Goal: Task Accomplishment & Management: Manage account settings

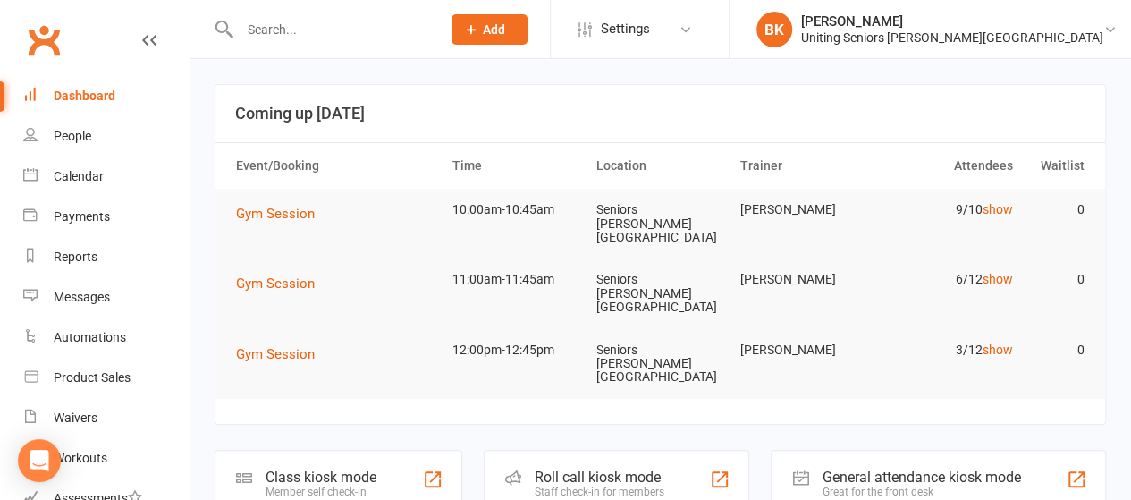
click at [633, 130] on header "Coming up [DATE]" at bounding box center [659, 113] width 889 height 57
click at [340, 45] on div at bounding box center [321, 29] width 214 height 58
click at [340, 37] on input "text" at bounding box center [331, 29] width 194 height 25
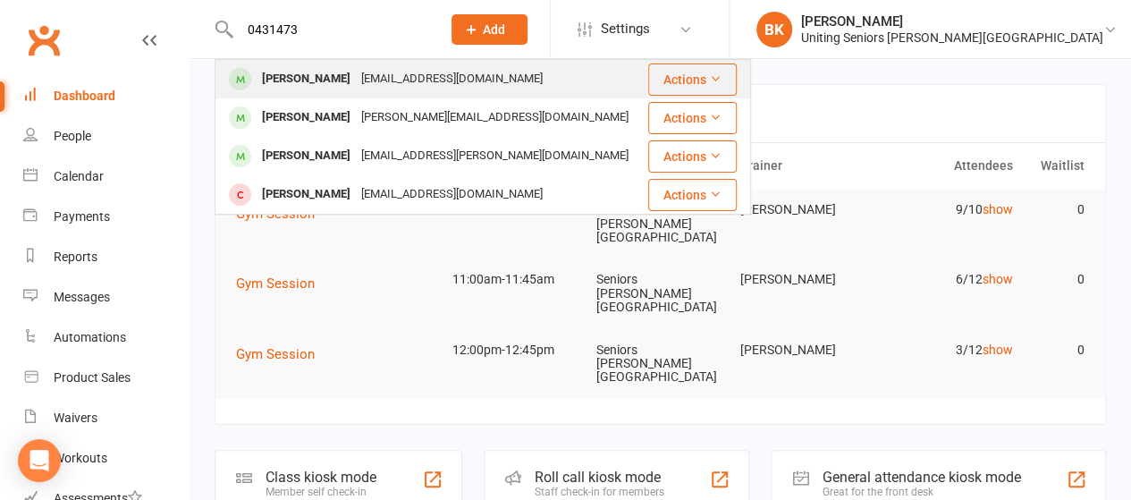
type input "0431473"
click at [352, 84] on div "[PERSON_NAME]" at bounding box center [305, 79] width 99 height 26
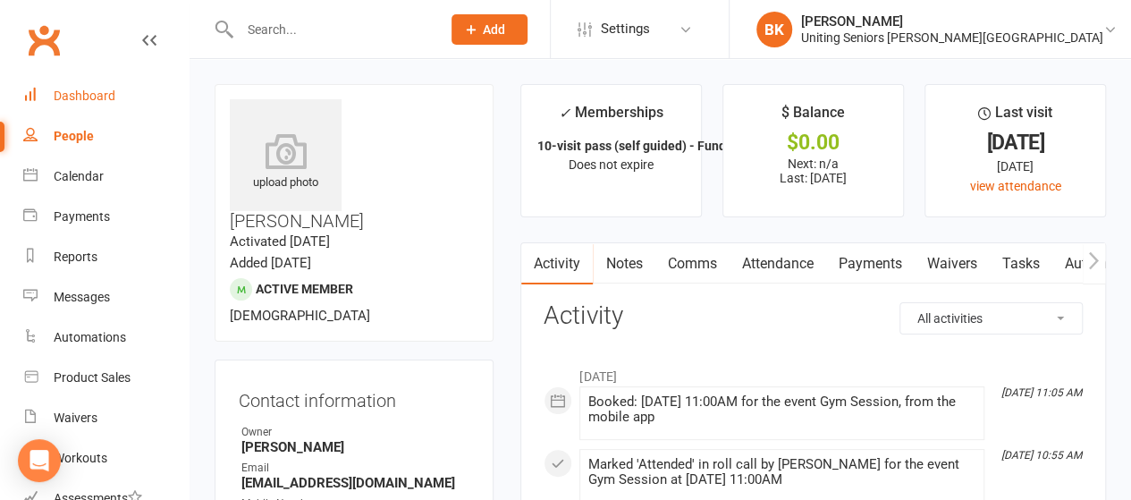
click at [98, 96] on div "Dashboard" at bounding box center [85, 95] width 62 height 14
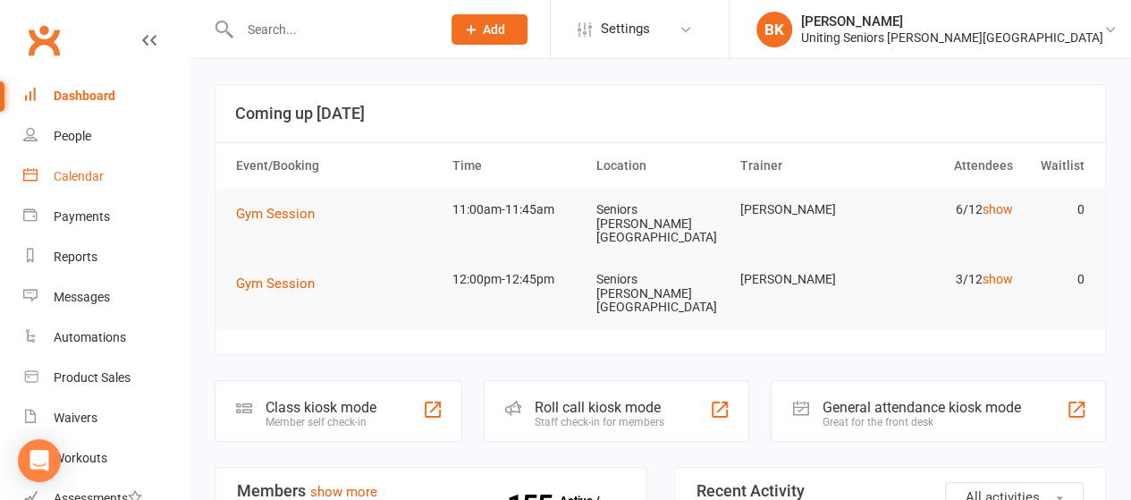
click at [130, 178] on link "Calendar" at bounding box center [105, 176] width 165 height 40
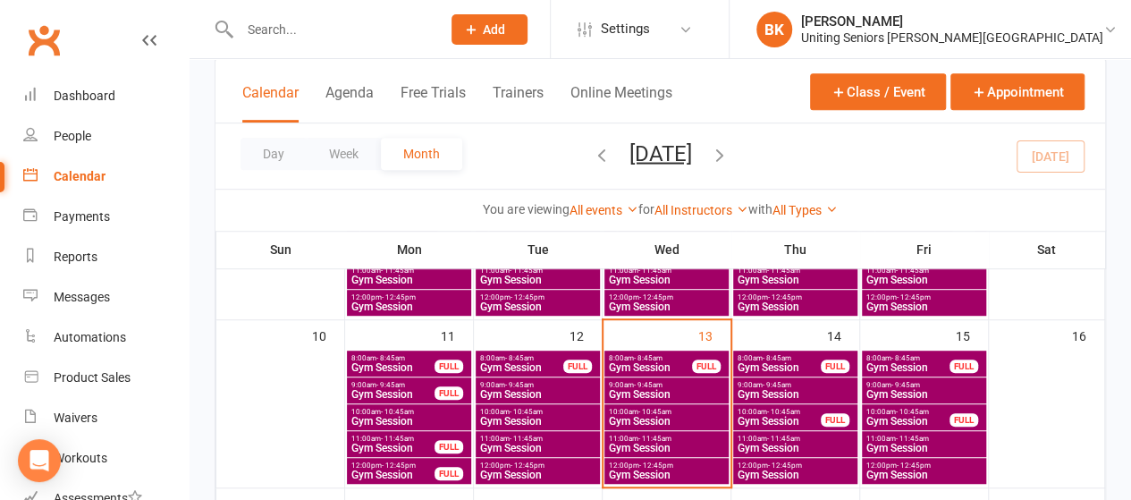
scroll to position [396, 0]
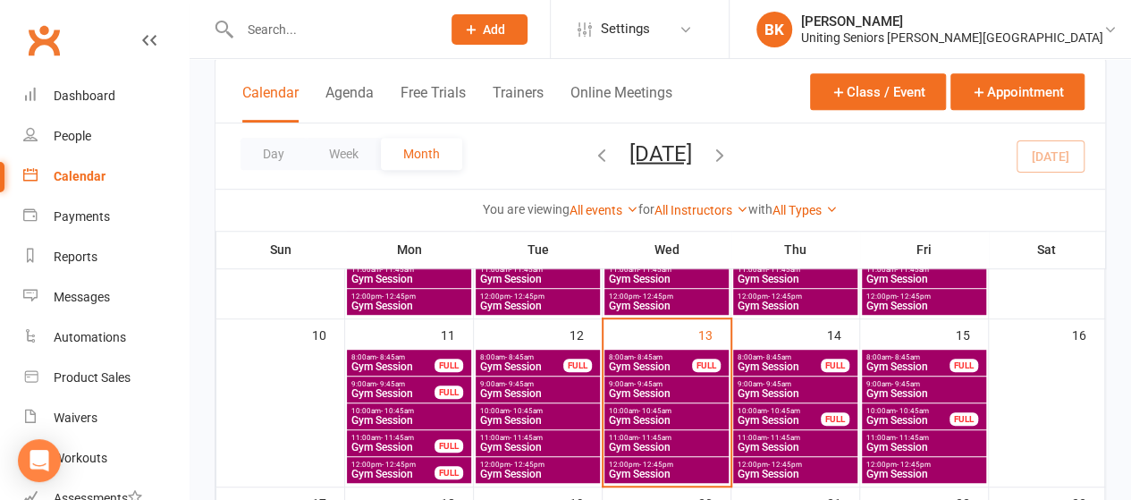
click at [943, 408] on span "10:00am - 10:45am" at bounding box center [907, 411] width 85 height 8
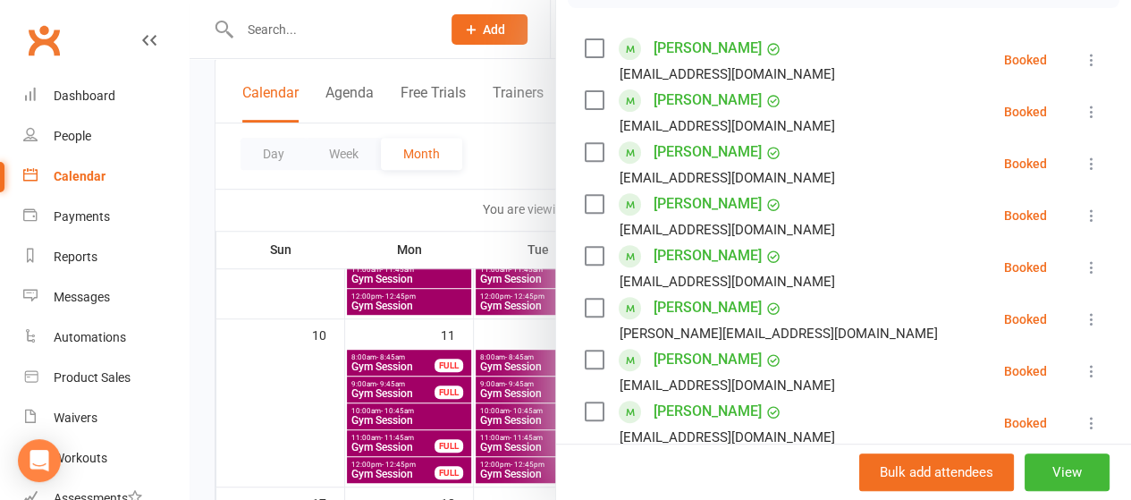
scroll to position [0, 0]
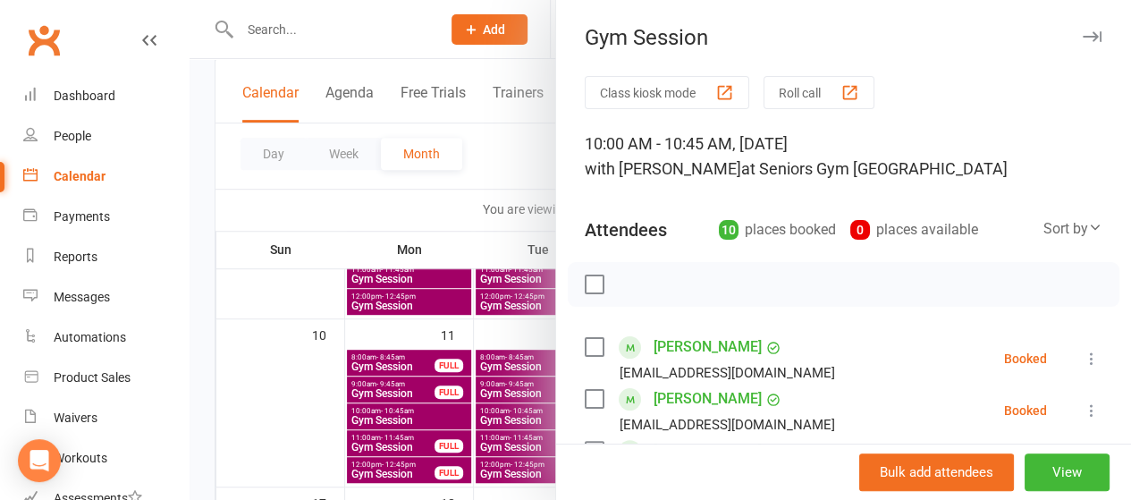
click at [509, 161] on div at bounding box center [659, 250] width 941 height 500
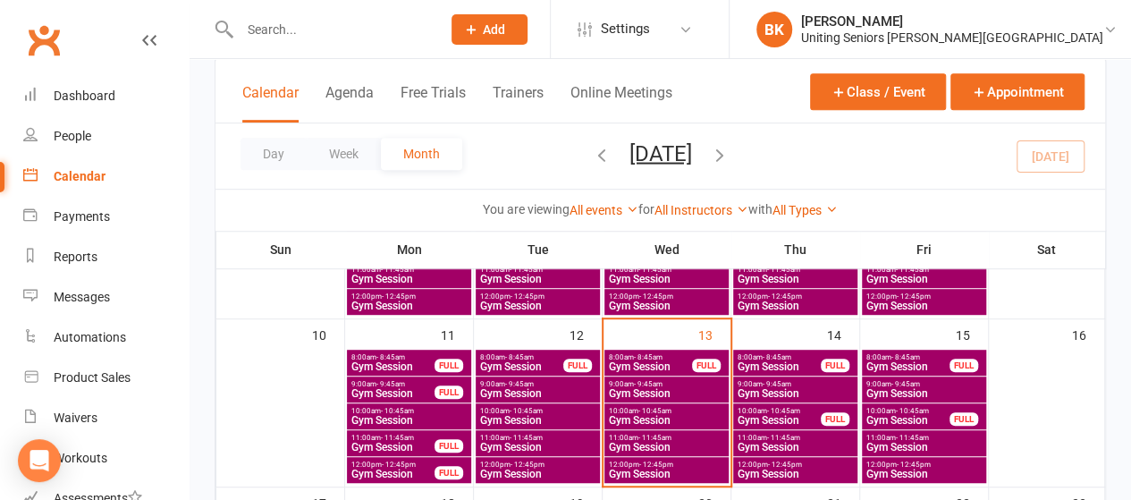
click at [526, 417] on span "Gym Session" at bounding box center [537, 420] width 117 height 11
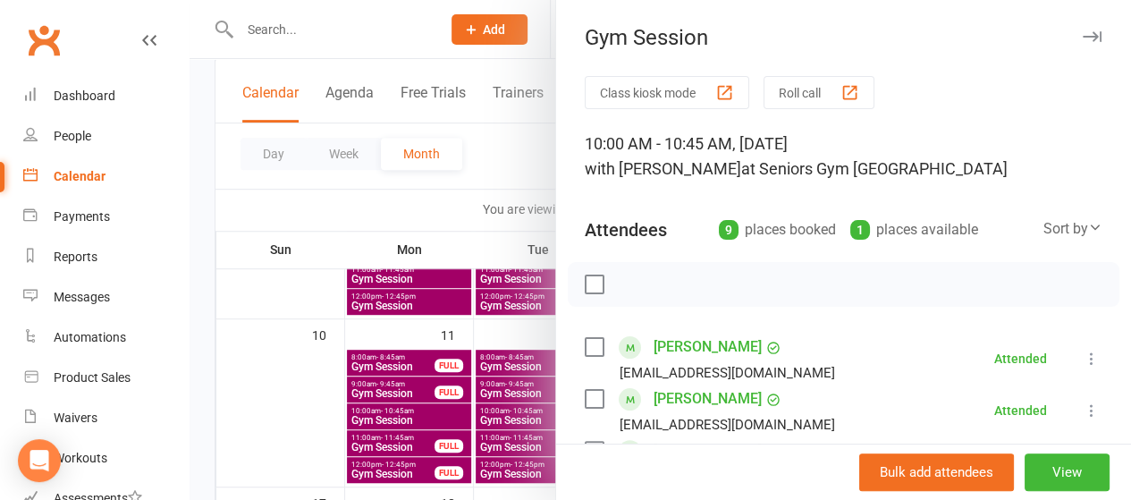
click at [502, 191] on div at bounding box center [659, 250] width 941 height 500
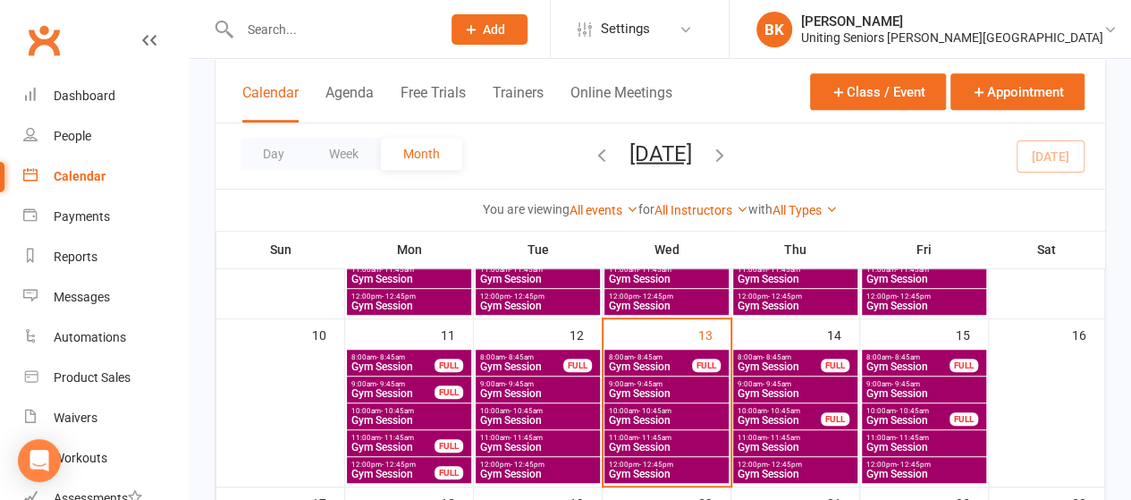
click at [553, 357] on span "8:00am - 8:45am" at bounding box center [521, 357] width 85 height 8
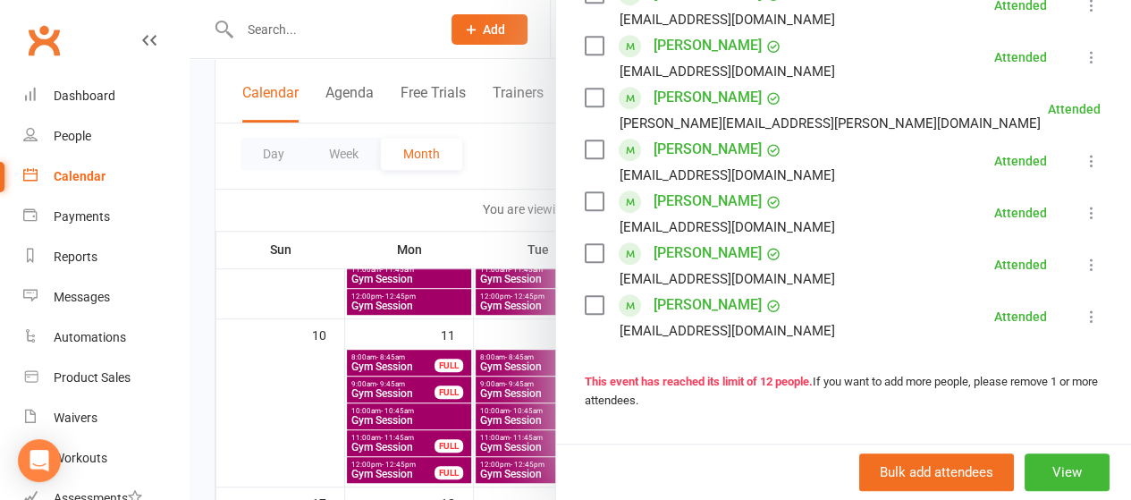
scroll to position [613, 0]
click at [458, 217] on div at bounding box center [659, 250] width 941 height 500
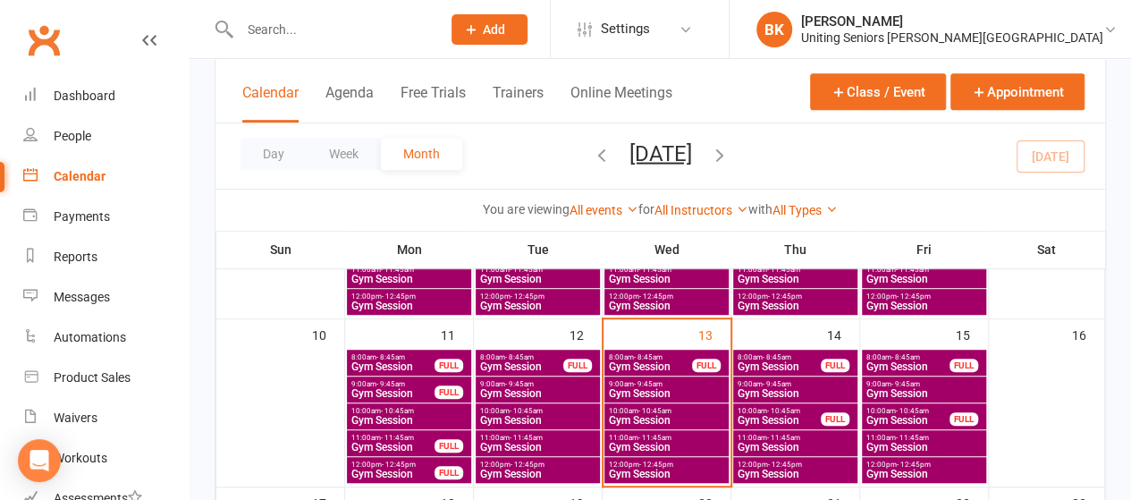
click at [566, 392] on span "Gym Session" at bounding box center [537, 393] width 117 height 11
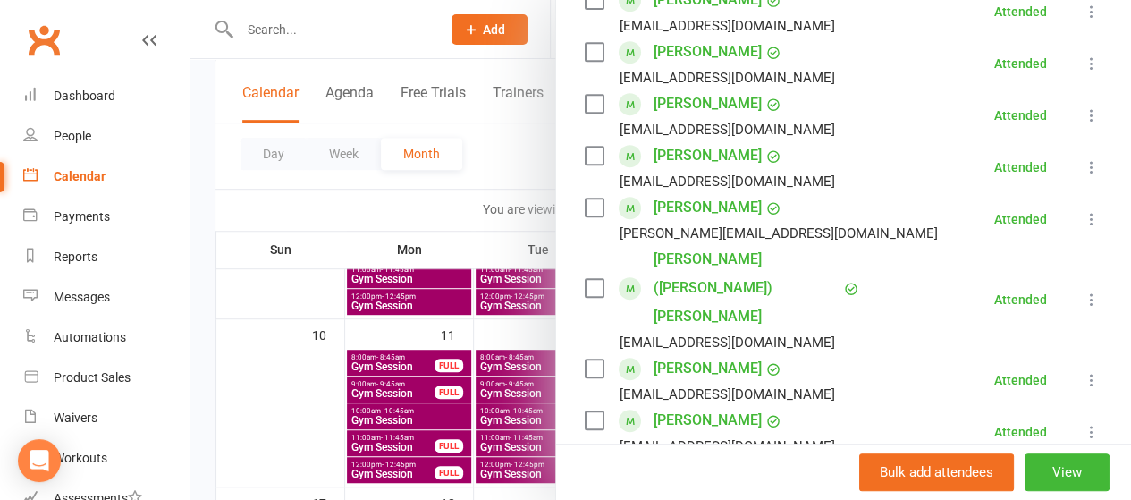
scroll to position [416, 0]
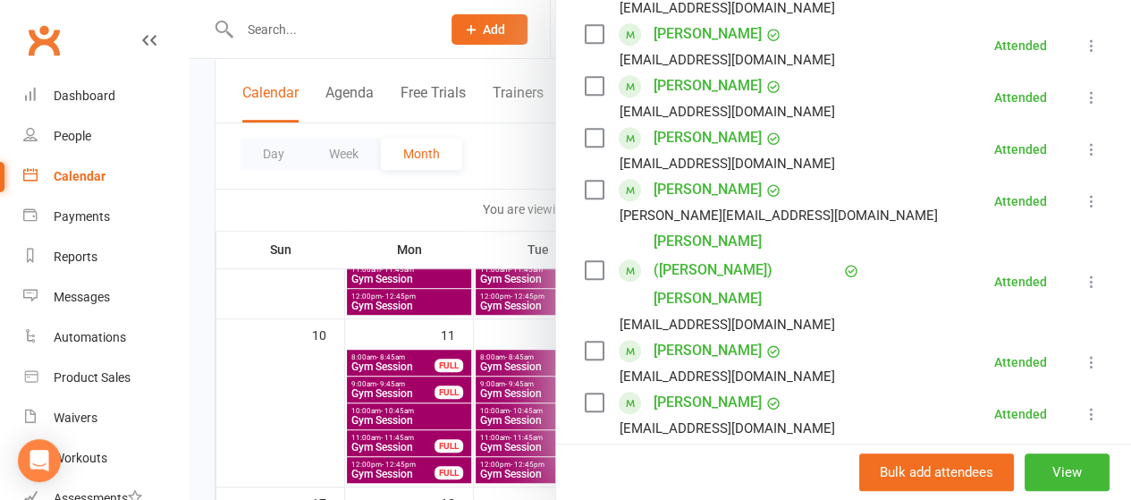
click at [476, 188] on div at bounding box center [659, 250] width 941 height 500
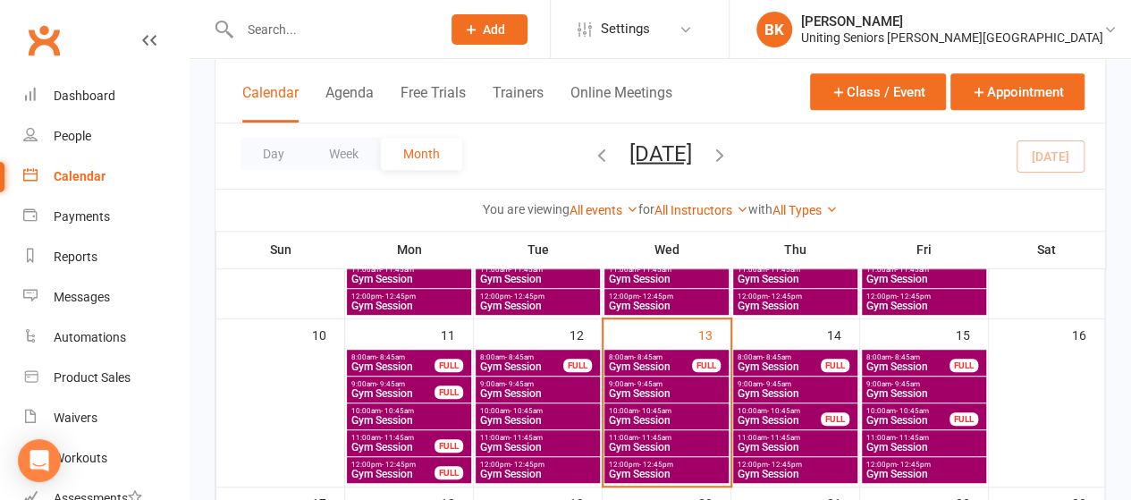
click at [553, 434] on span "11:00am - 11:45am" at bounding box center [537, 437] width 117 height 8
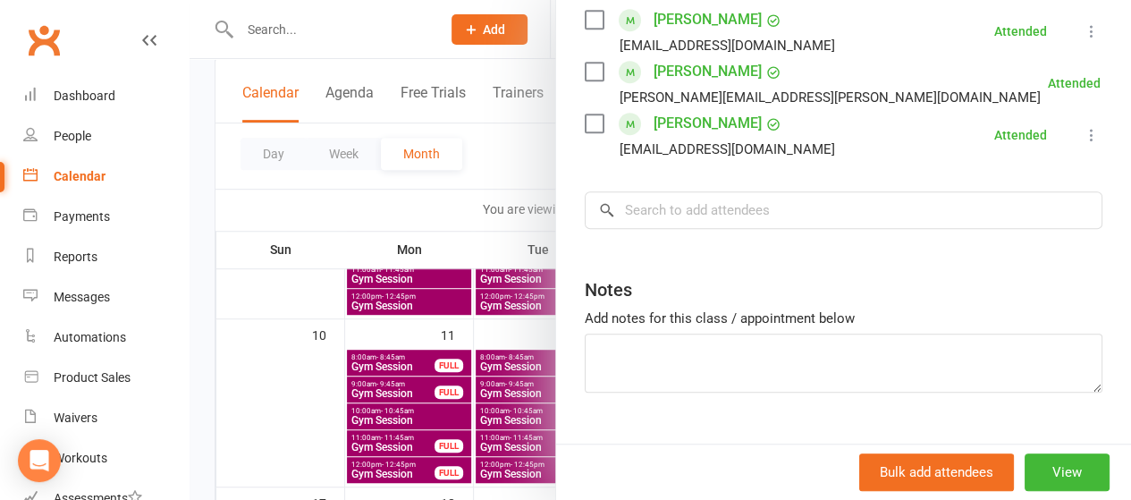
scroll to position [231, 0]
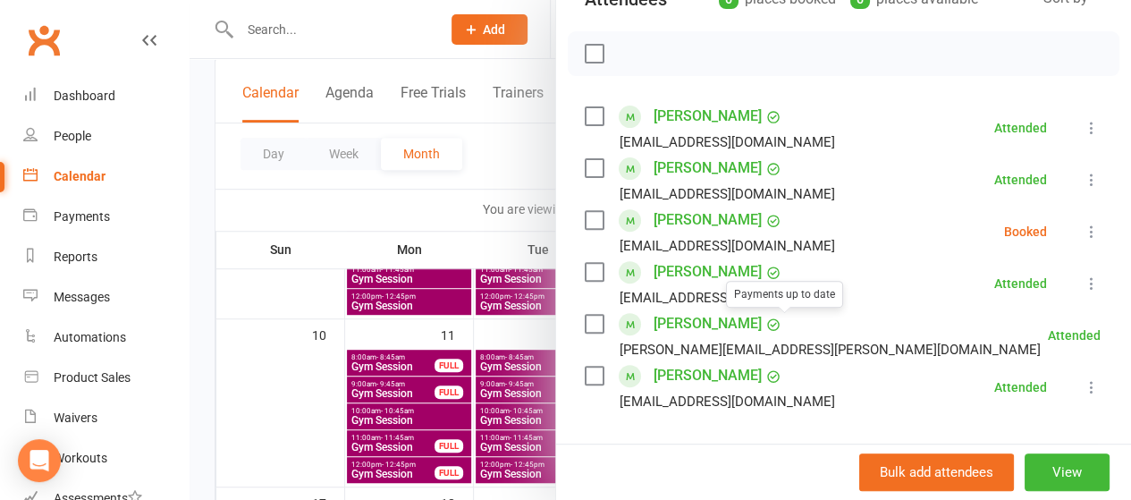
click at [512, 183] on div at bounding box center [659, 250] width 941 height 500
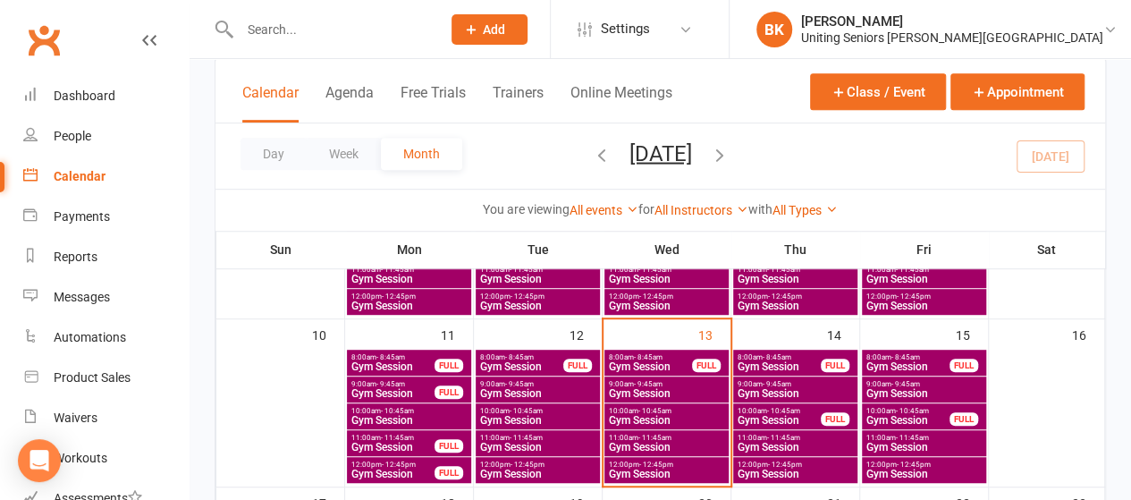
scroll to position [494, 0]
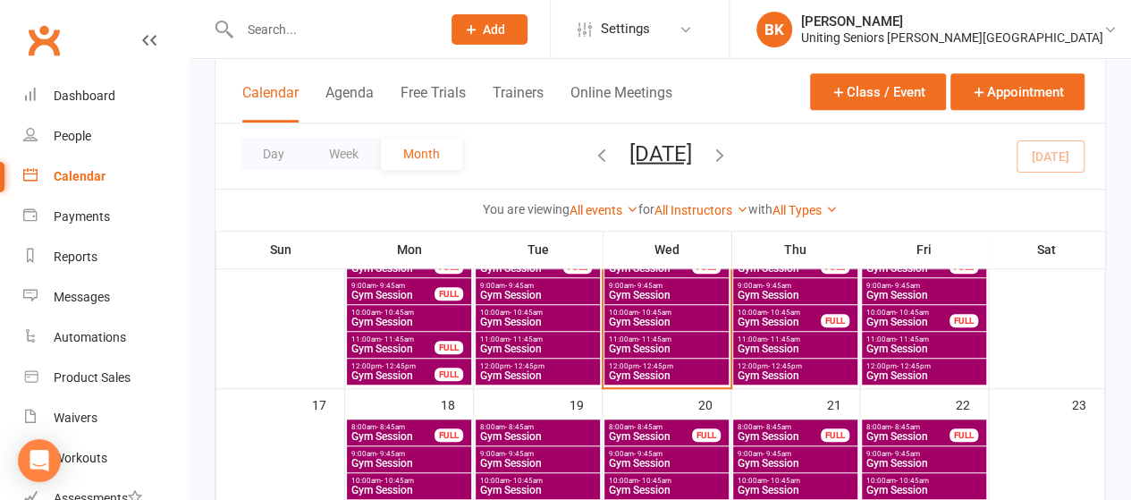
click at [534, 370] on span "Gym Session" at bounding box center [537, 375] width 117 height 11
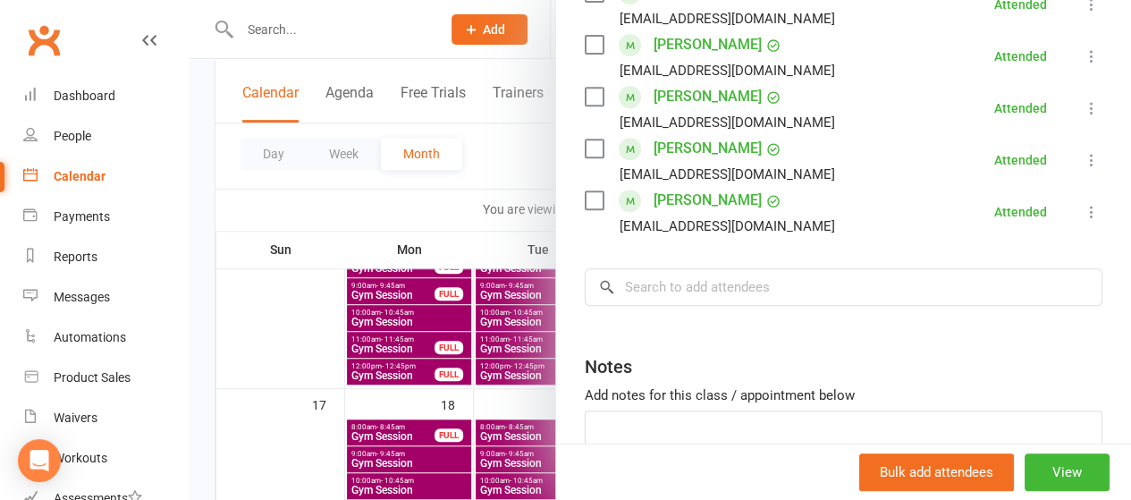
scroll to position [355, 0]
click at [500, 157] on div at bounding box center [659, 250] width 941 height 500
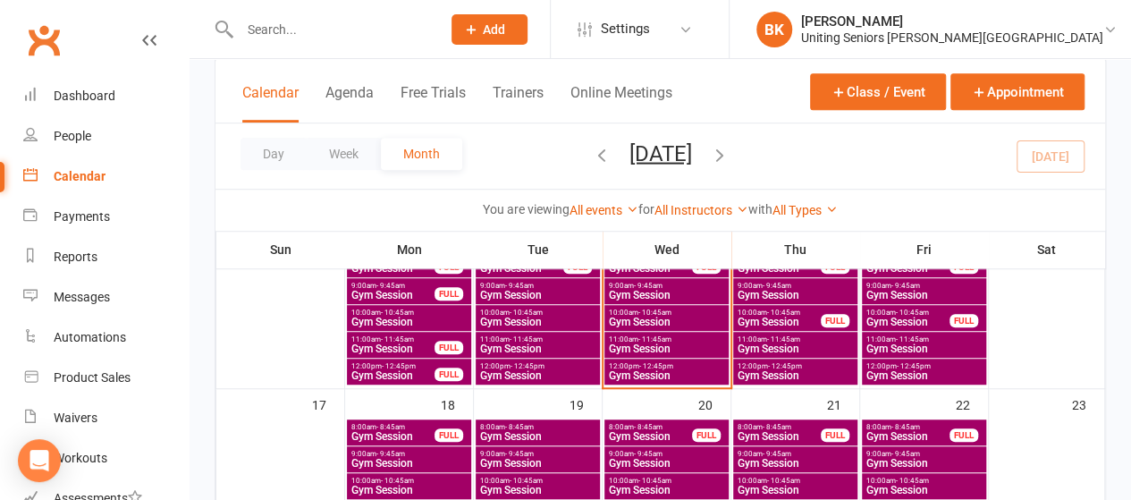
click at [568, 339] on span "11:00am - 11:45am" at bounding box center [537, 339] width 117 height 8
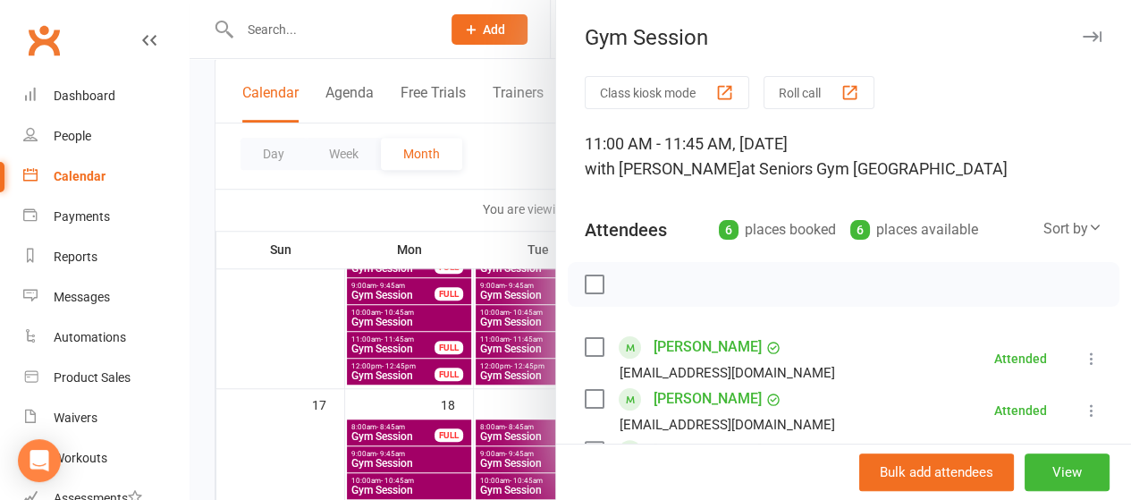
scroll to position [298, 0]
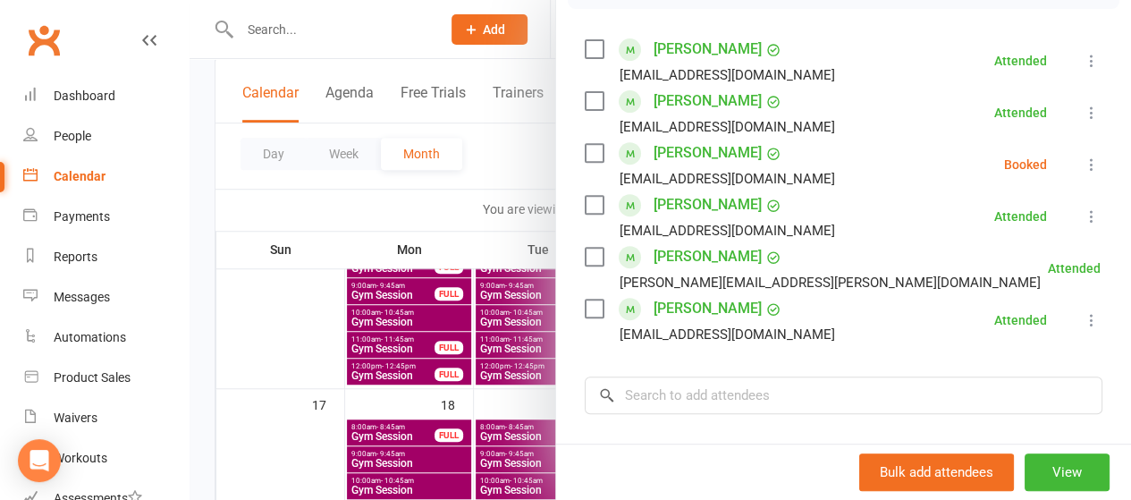
click at [1082, 167] on icon at bounding box center [1091, 165] width 18 height 18
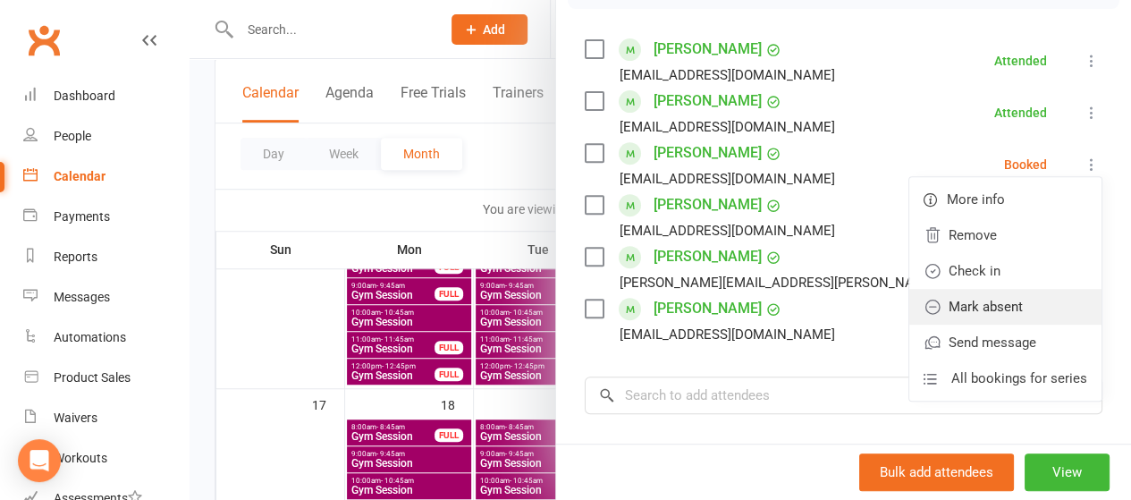
click at [975, 305] on link "Mark absent" at bounding box center [1005, 307] width 192 height 36
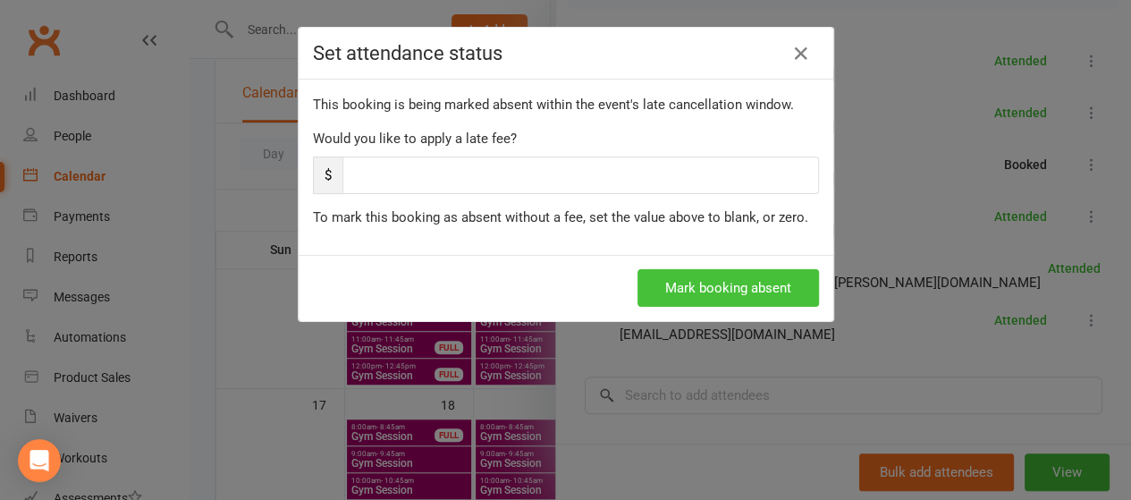
click at [678, 283] on button "Mark booking absent" at bounding box center [727, 288] width 181 height 38
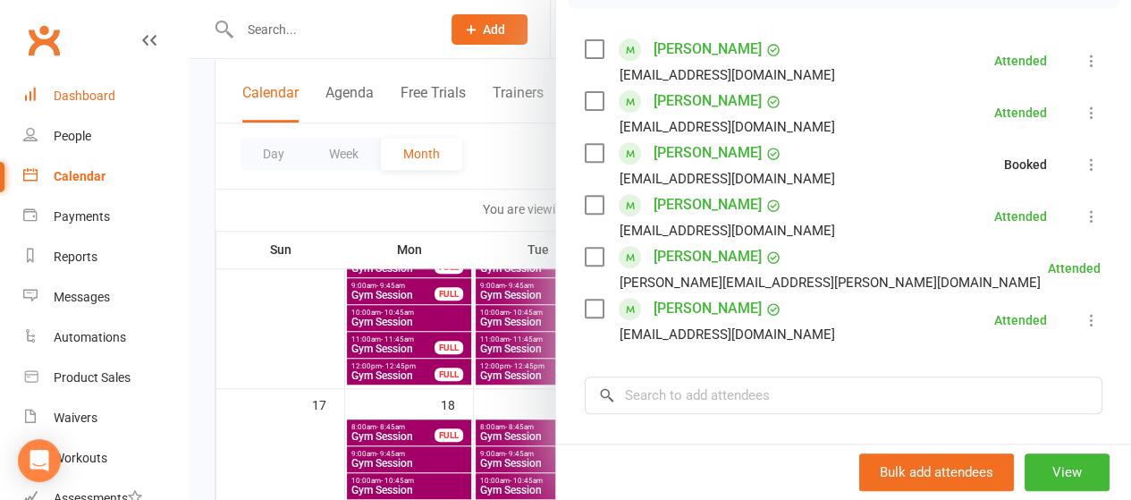
click at [154, 84] on link "Dashboard" at bounding box center [105, 96] width 165 height 40
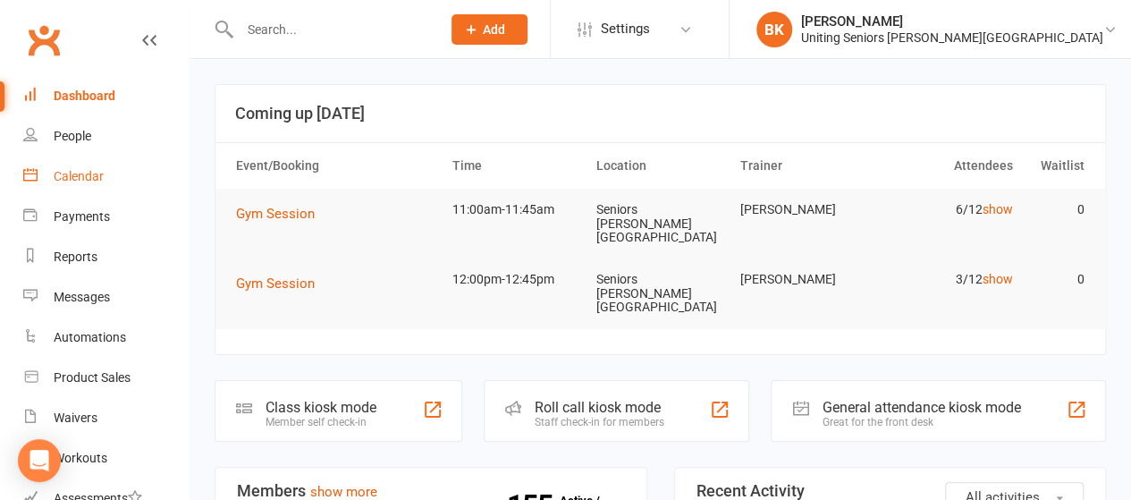
click at [118, 181] on link "Calendar" at bounding box center [105, 176] width 165 height 40
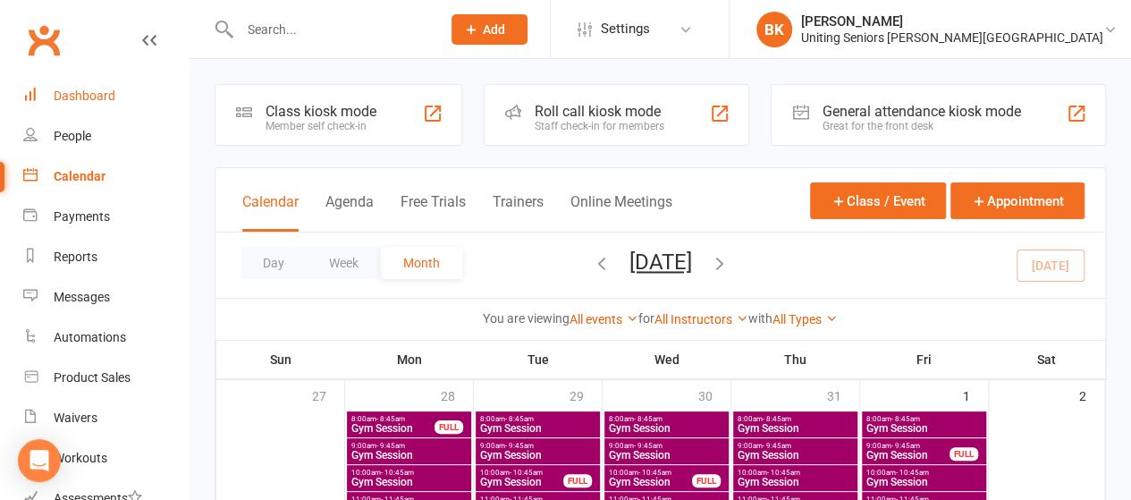
click at [137, 110] on link "Dashboard" at bounding box center [105, 96] width 165 height 40
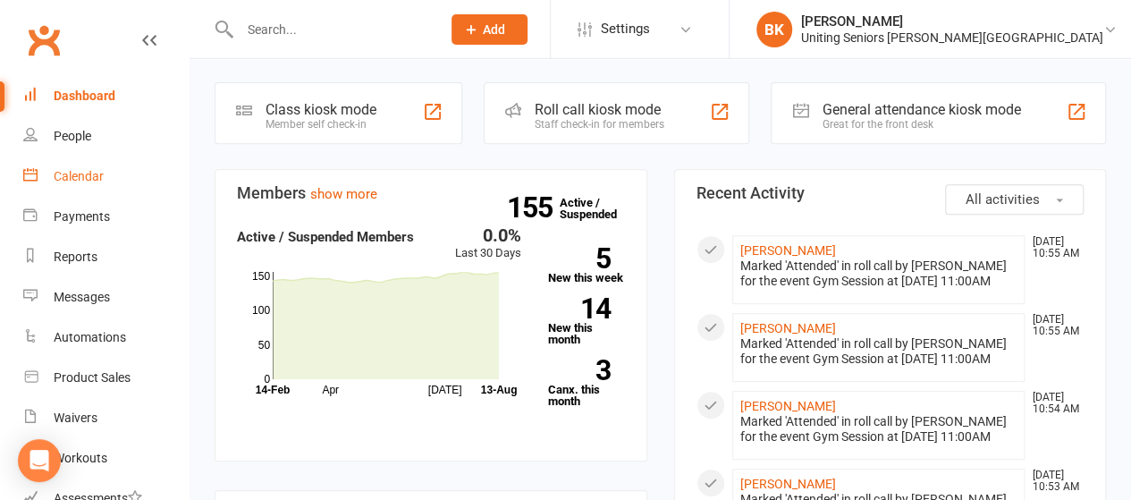
scroll to position [297, 0]
click at [105, 173] on link "Calendar" at bounding box center [105, 176] width 165 height 40
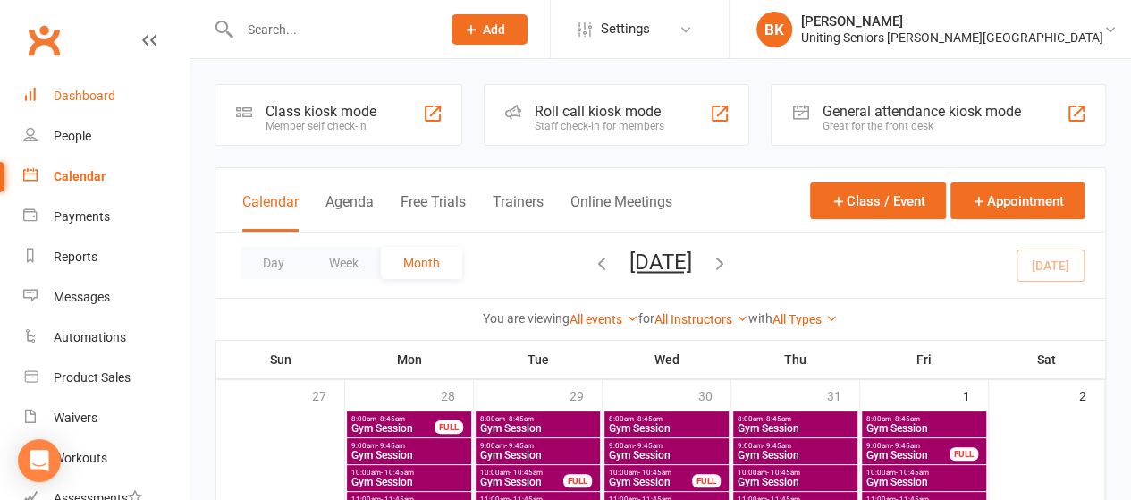
click at [159, 94] on link "Dashboard" at bounding box center [105, 96] width 165 height 40
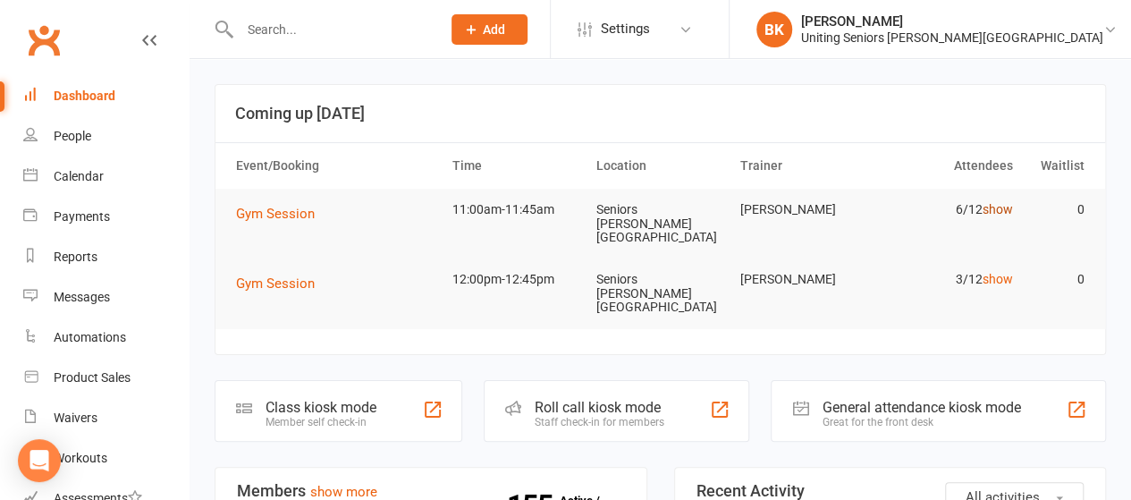
click at [1003, 210] on link "show" at bounding box center [996, 209] width 30 height 14
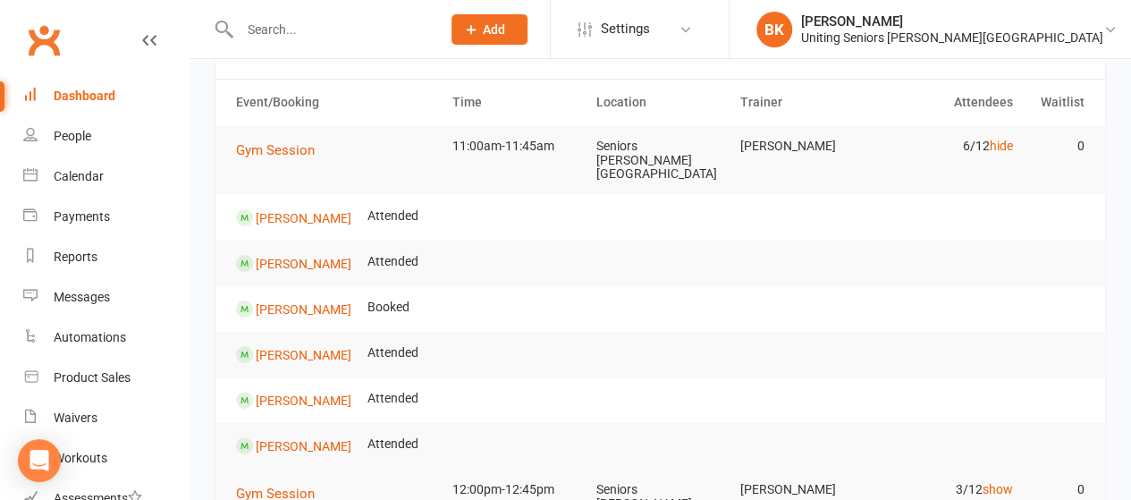
scroll to position [61, 0]
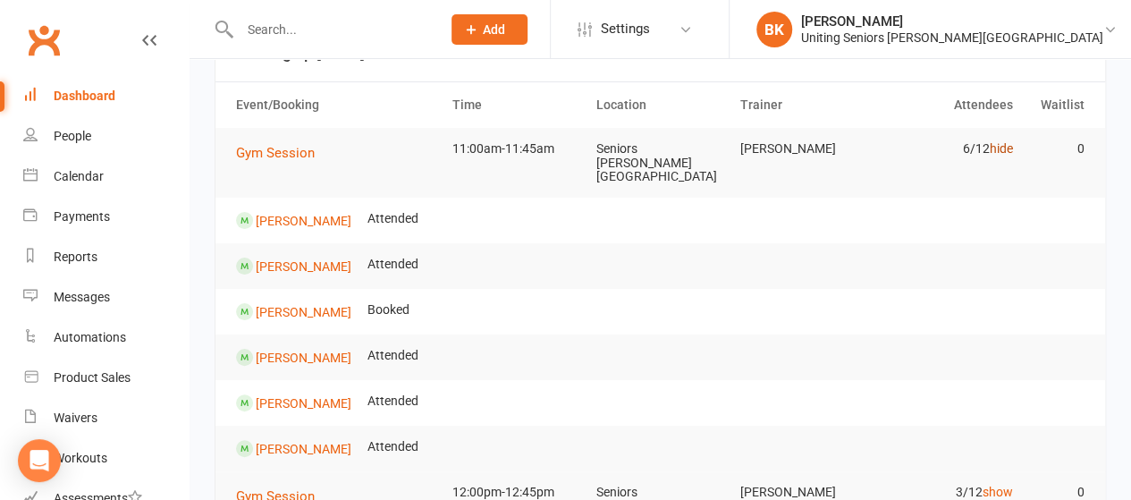
click at [1002, 148] on link "hide" at bounding box center [999, 148] width 23 height 14
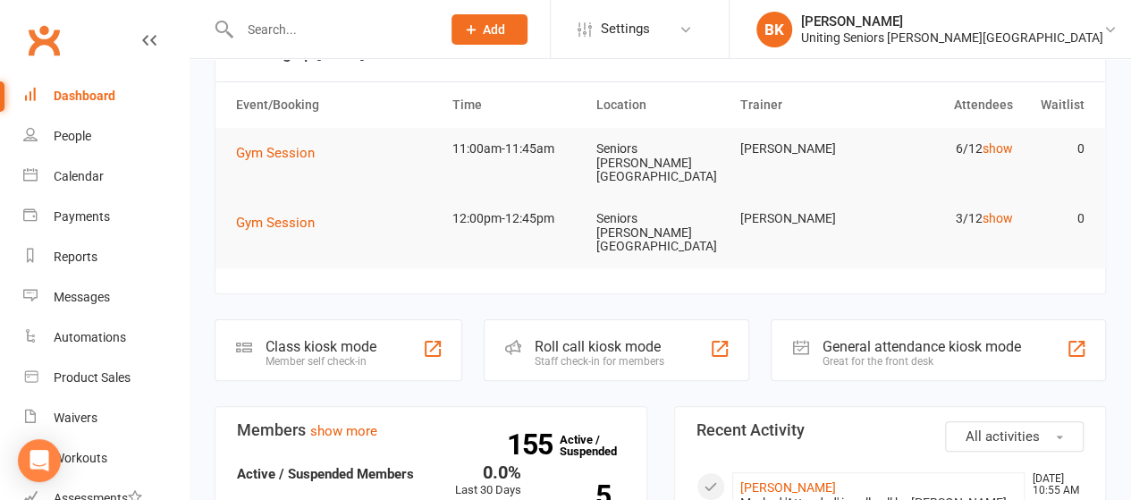
scroll to position [0, 0]
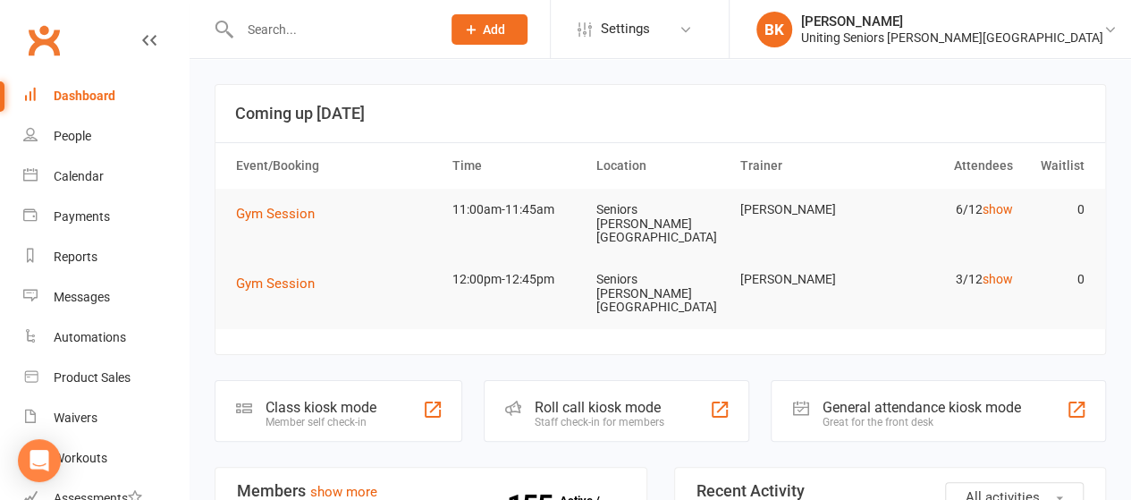
click at [304, 33] on input "text" at bounding box center [331, 29] width 194 height 25
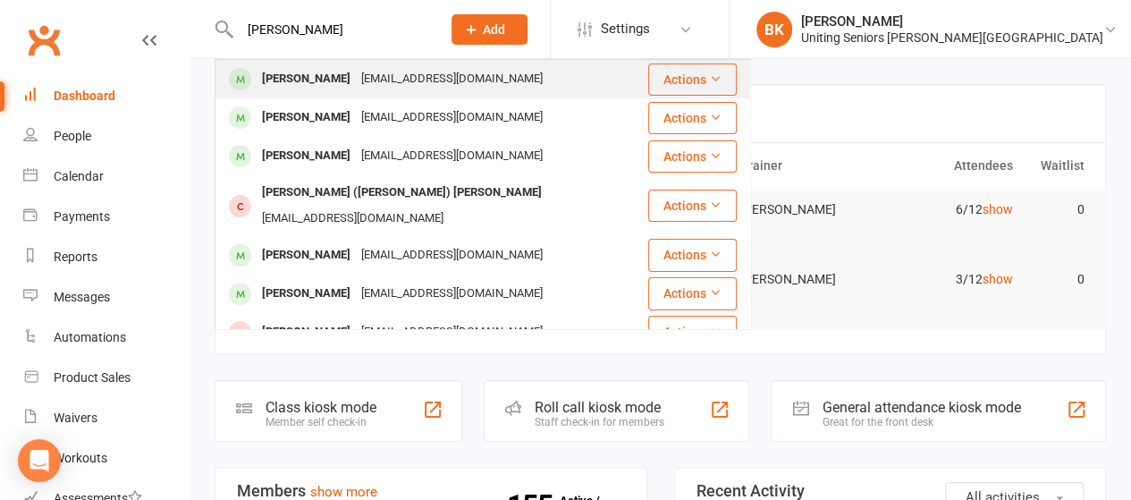
type input "[PERSON_NAME]"
click at [313, 83] on div "[PERSON_NAME]" at bounding box center [305, 79] width 99 height 26
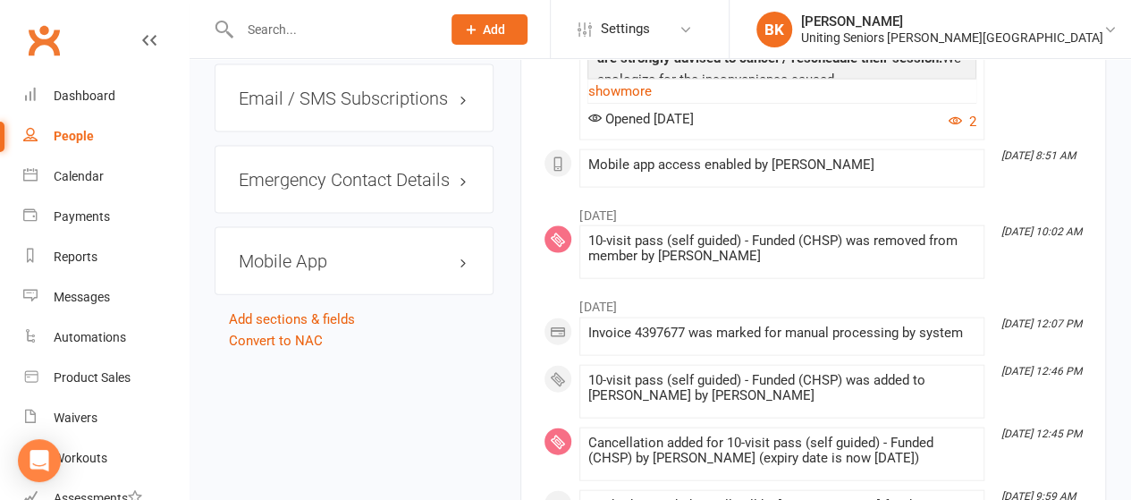
scroll to position [1846, 0]
click at [460, 250] on h3 "Mobile App" at bounding box center [354, 260] width 231 height 20
